Goal: Check status

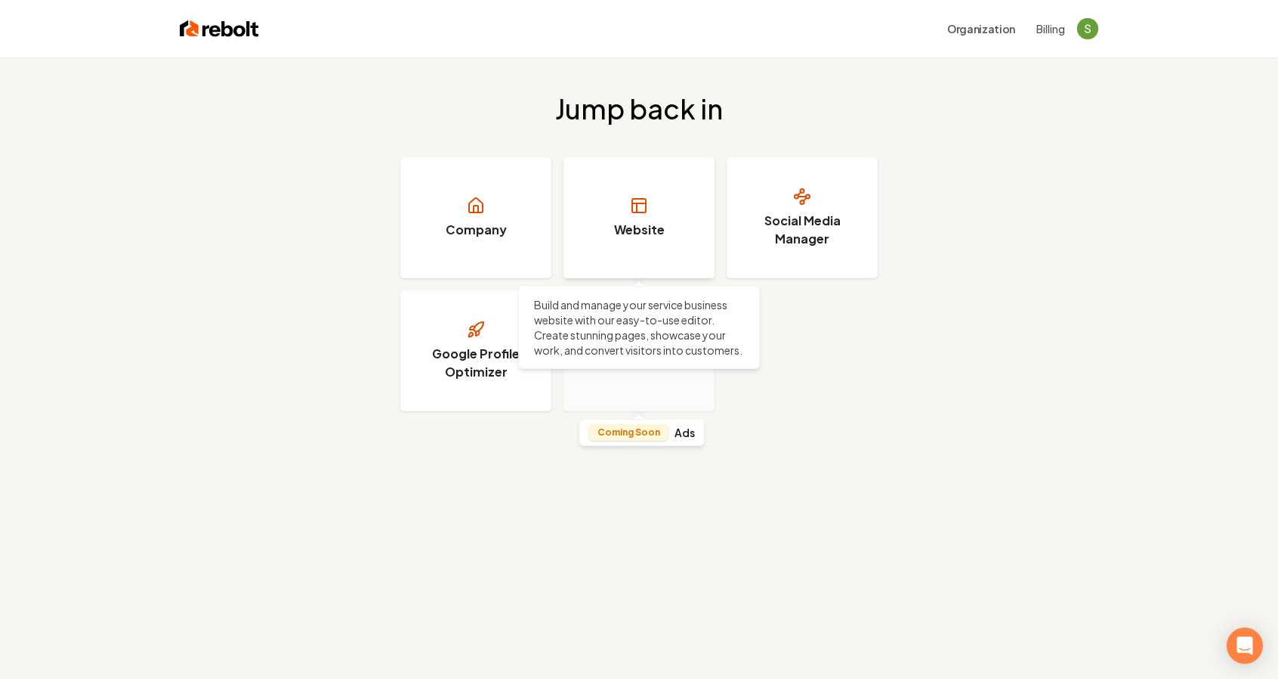
click at [660, 218] on link "Website" at bounding box center [639, 217] width 151 height 121
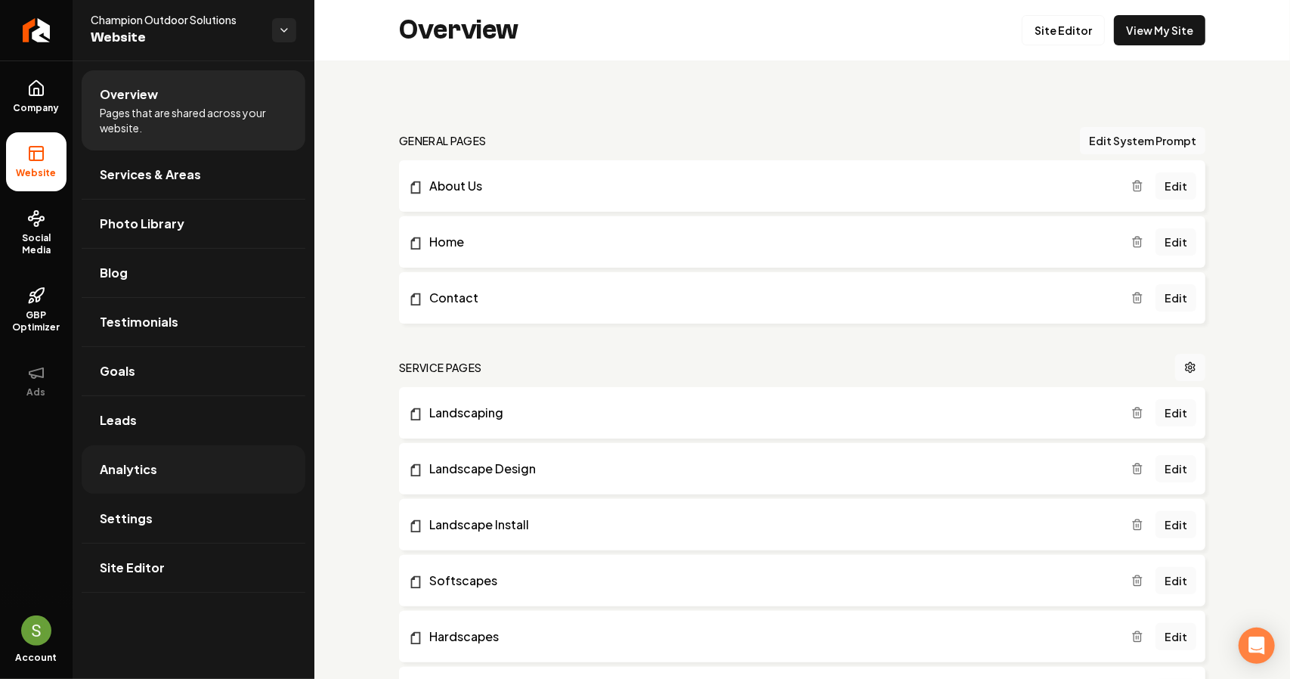
click at [134, 468] on span "Analytics" at bounding box center [128, 469] width 57 height 18
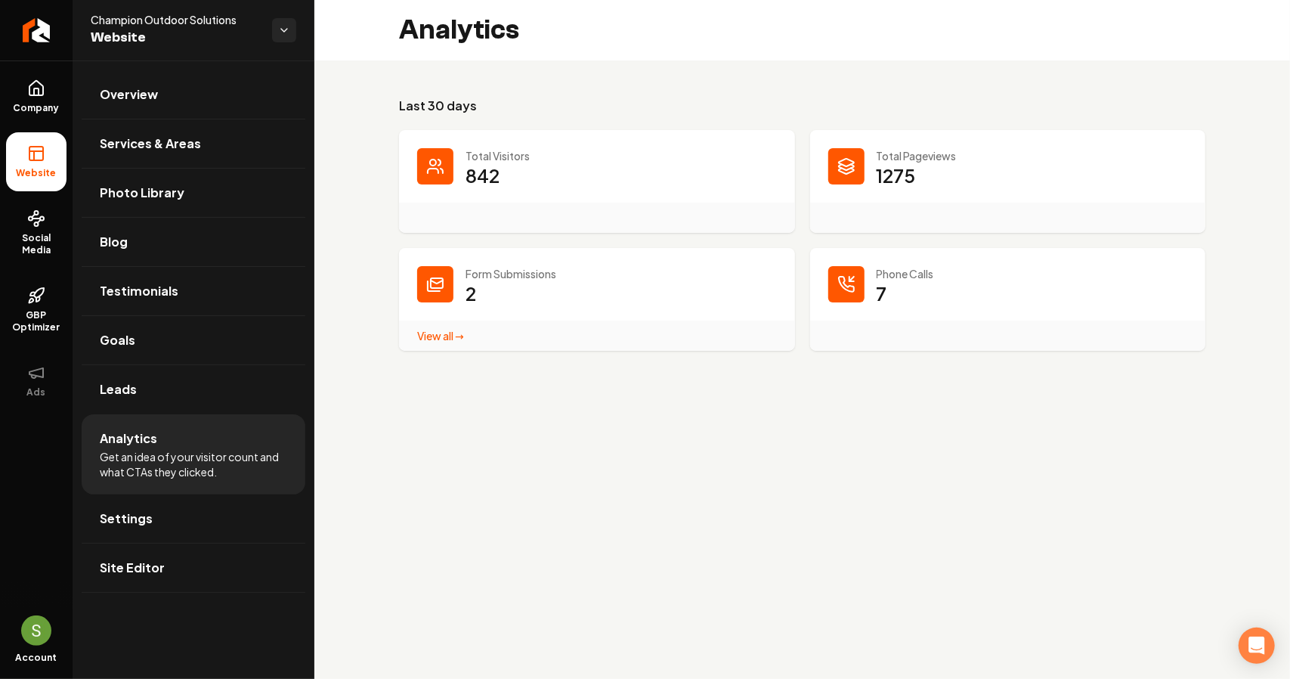
click at [446, 339] on link "View all → Form Submissions stats" at bounding box center [440, 336] width 47 height 14
